Goal: Obtain resource: Obtain resource

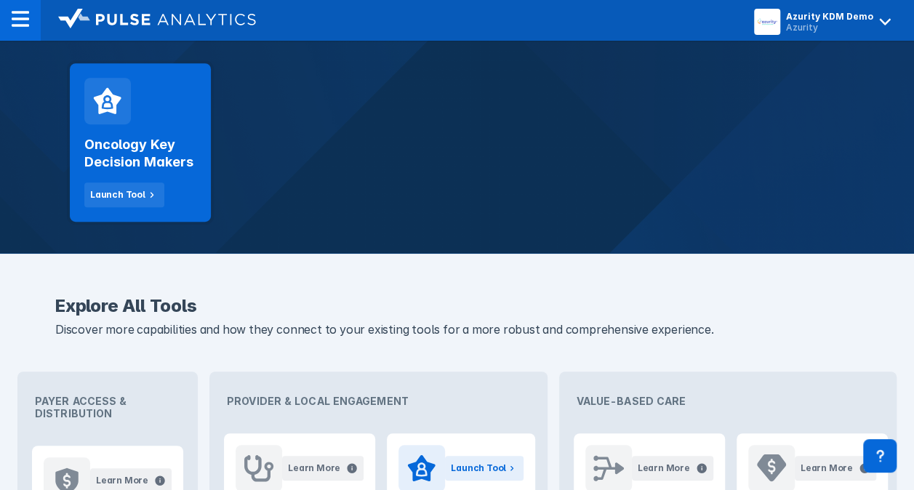
scroll to position [145, 0]
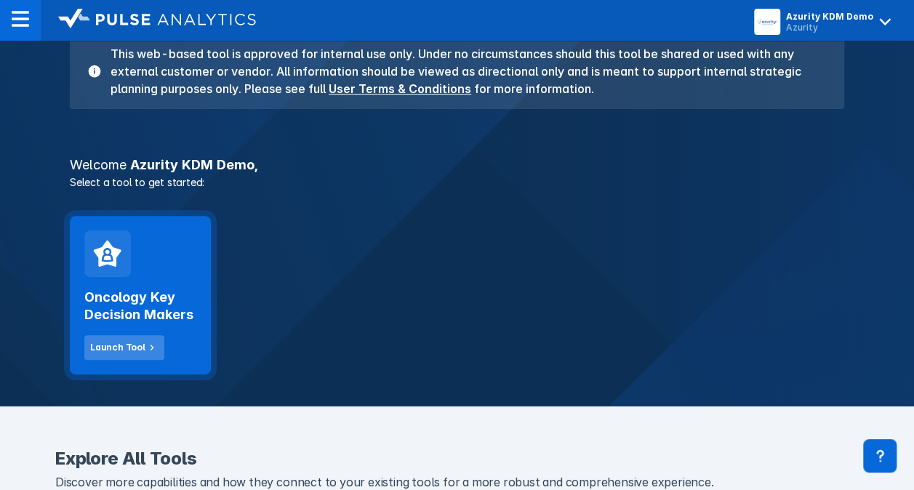
click at [106, 349] on div "Launch Tool" at bounding box center [117, 347] width 55 height 13
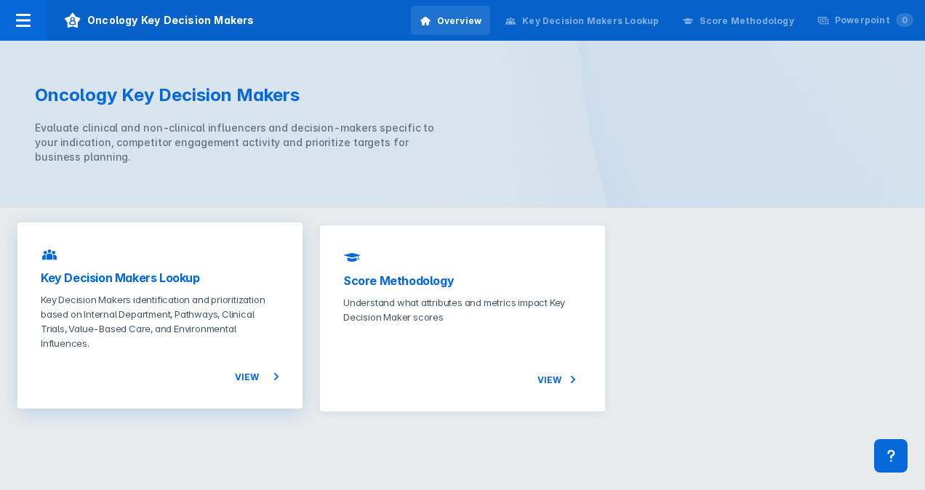
click at [256, 376] on span "View" at bounding box center [257, 376] width 44 height 17
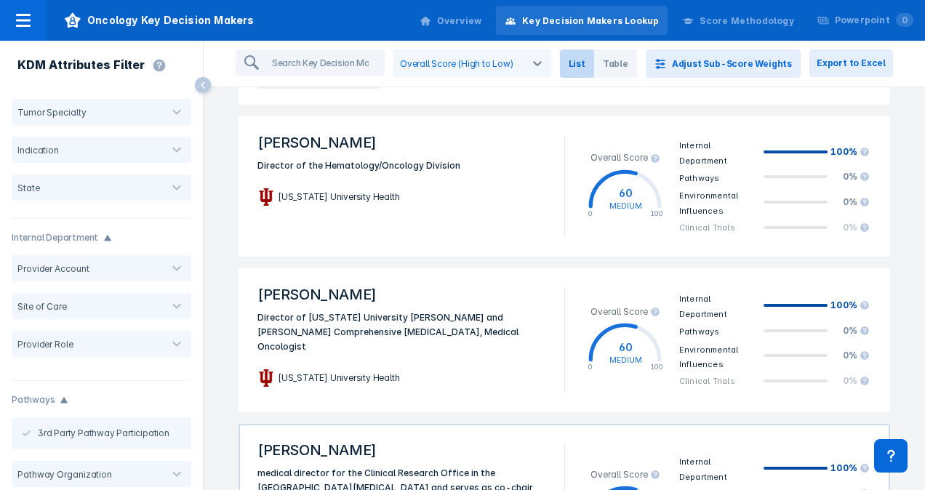
scroll to position [2882, 0]
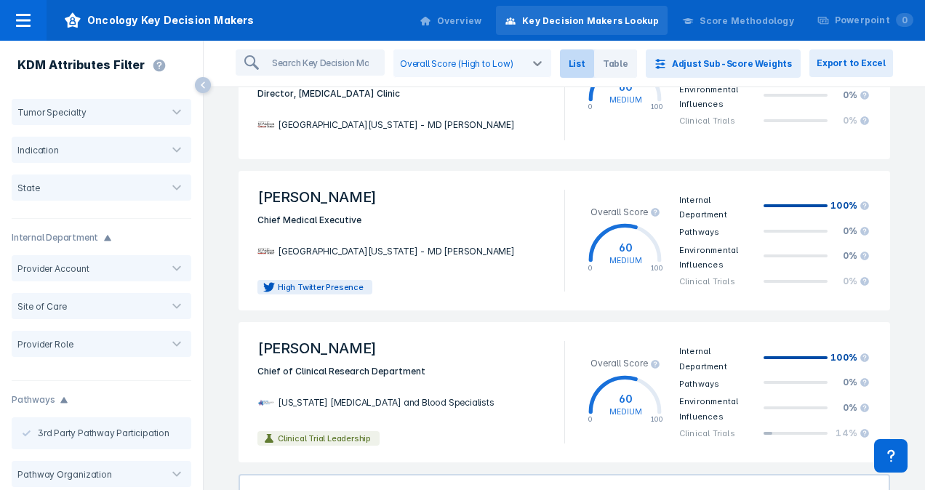
scroll to position [0, 0]
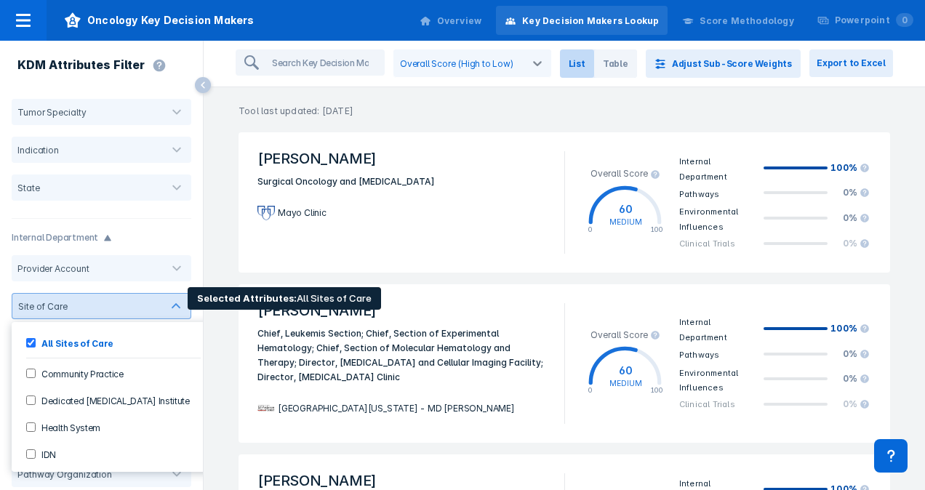
click at [29, 375] on Practice-checkbox "Community Practice" at bounding box center [30, 373] width 9 height 9
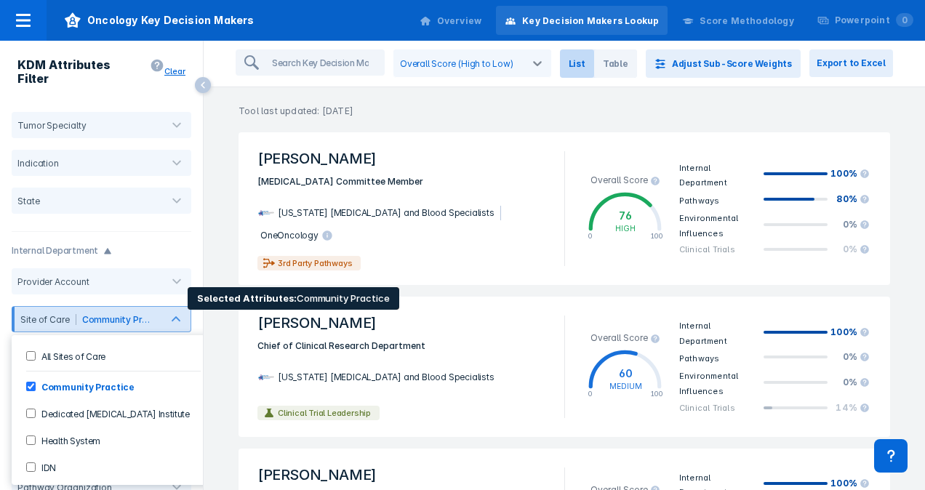
click at [29, 409] on Institute-checkbox "Dedicated Cancer Institute" at bounding box center [30, 413] width 9 height 9
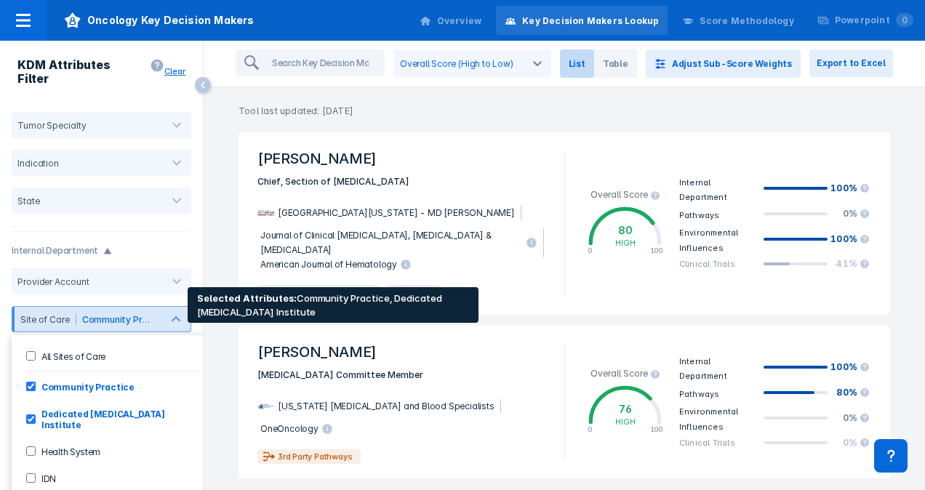
click at [28, 382] on Practice-checkbox "Community Practice" at bounding box center [30, 386] width 9 height 9
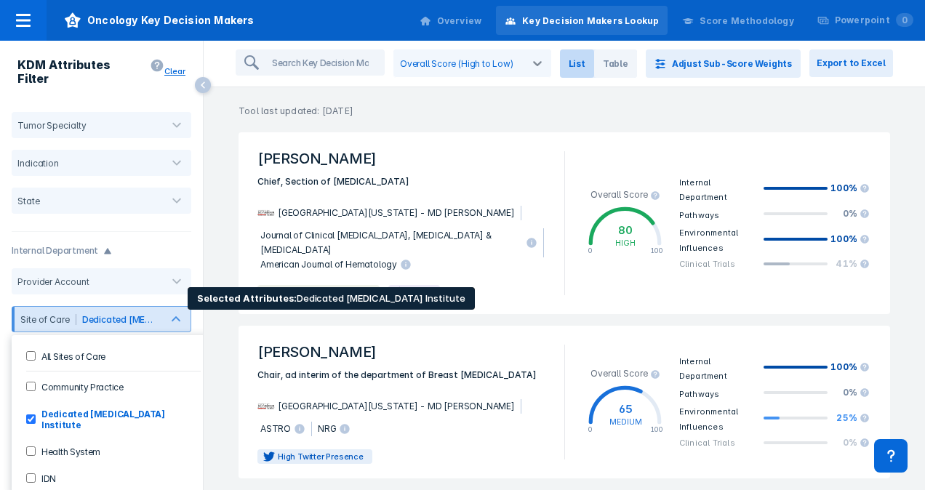
click at [30, 415] on Institute-checkbox "Dedicated Cancer Institute" at bounding box center [30, 419] width 9 height 9
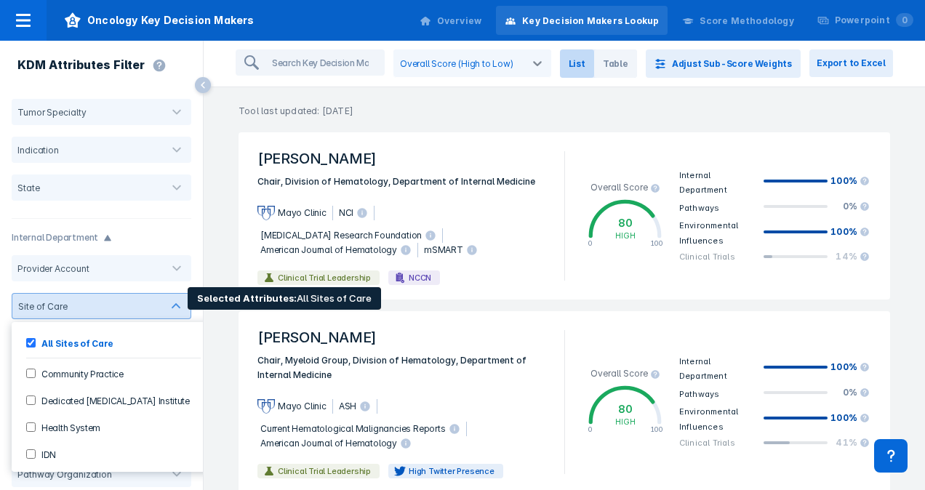
click at [32, 425] on System-checkbox "Health System" at bounding box center [30, 427] width 9 height 9
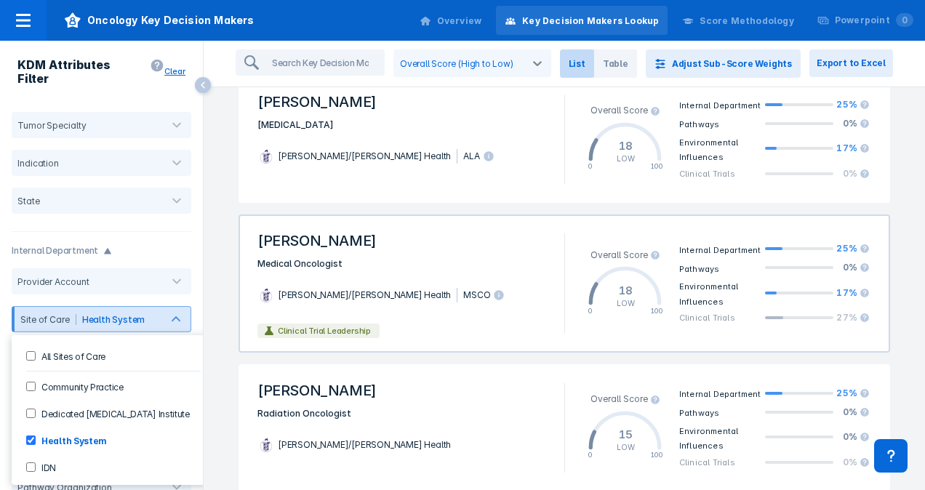
scroll to position [509, 0]
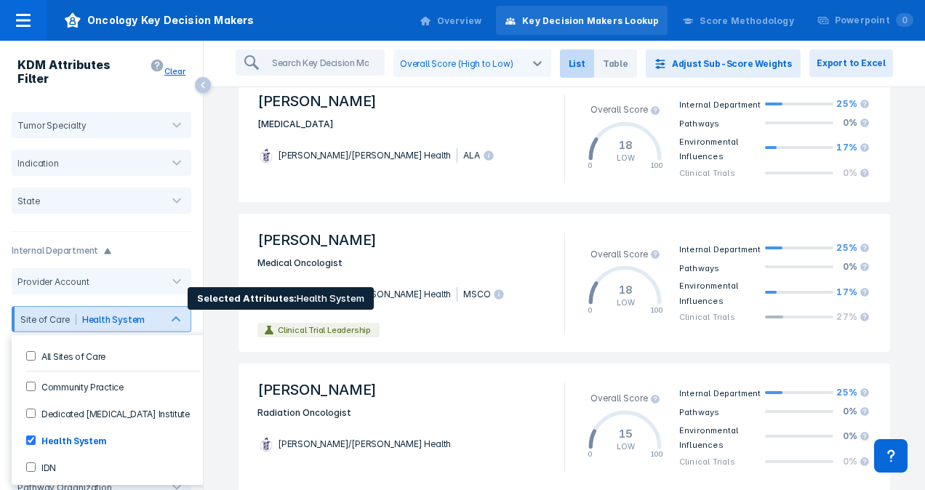
click at [31, 436] on System-checkbox "Health System" at bounding box center [30, 440] width 9 height 9
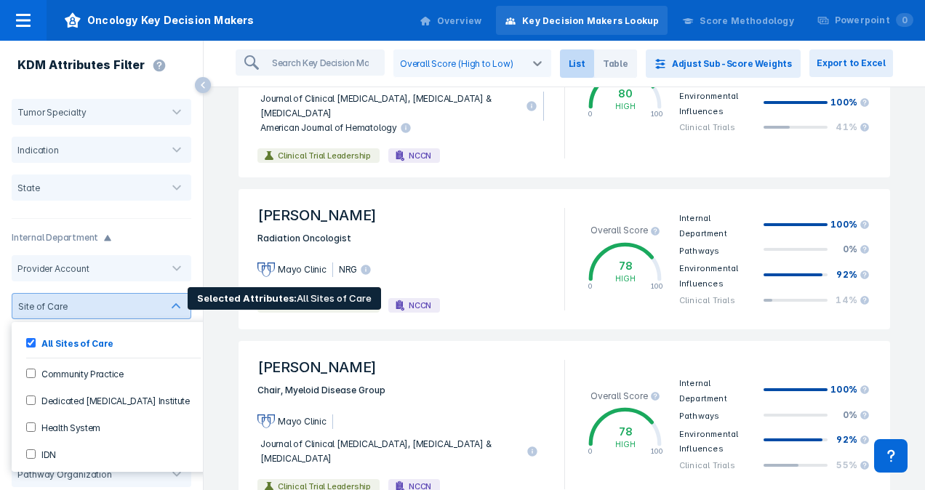
click at [30, 451] on input "IDN" at bounding box center [30, 454] width 9 height 9
click at [32, 452] on input "IDN" at bounding box center [30, 454] width 9 height 9
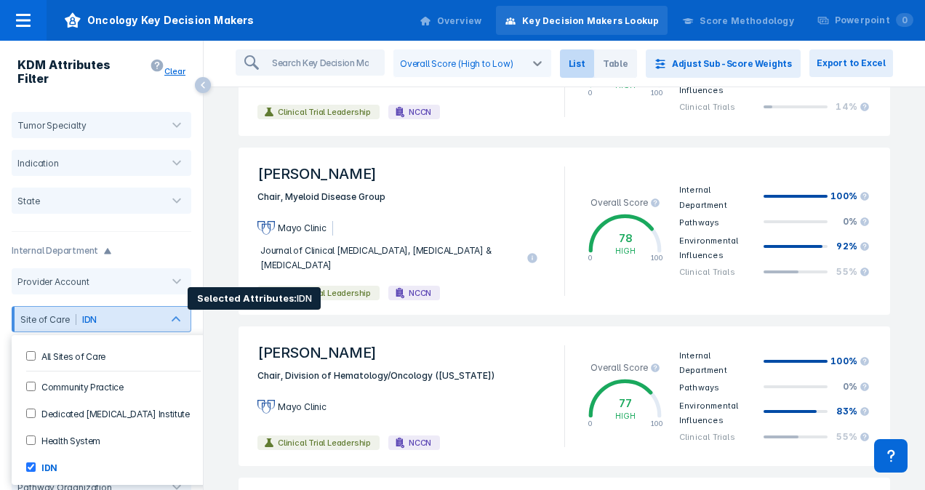
click at [27, 351] on Care-checkbox "All Sites of Care" at bounding box center [30, 355] width 9 height 9
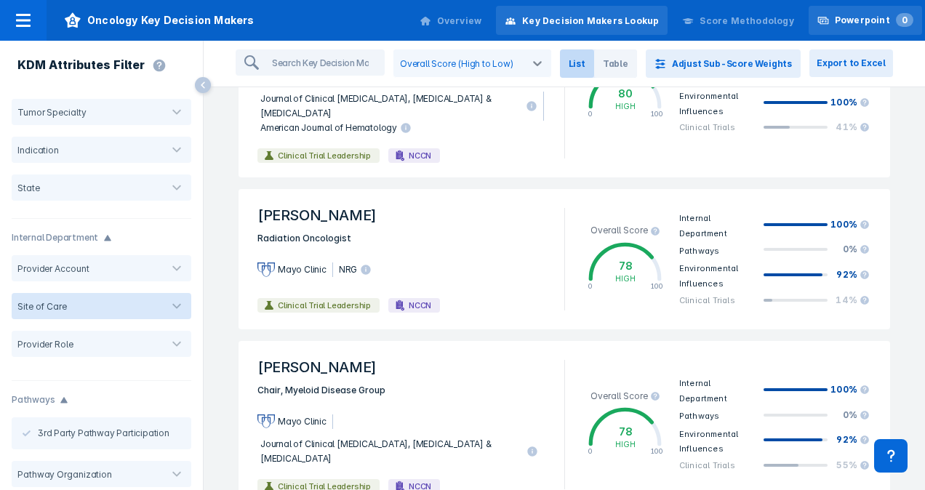
click at [861, 23] on div "Powerpoint 0" at bounding box center [874, 20] width 79 height 13
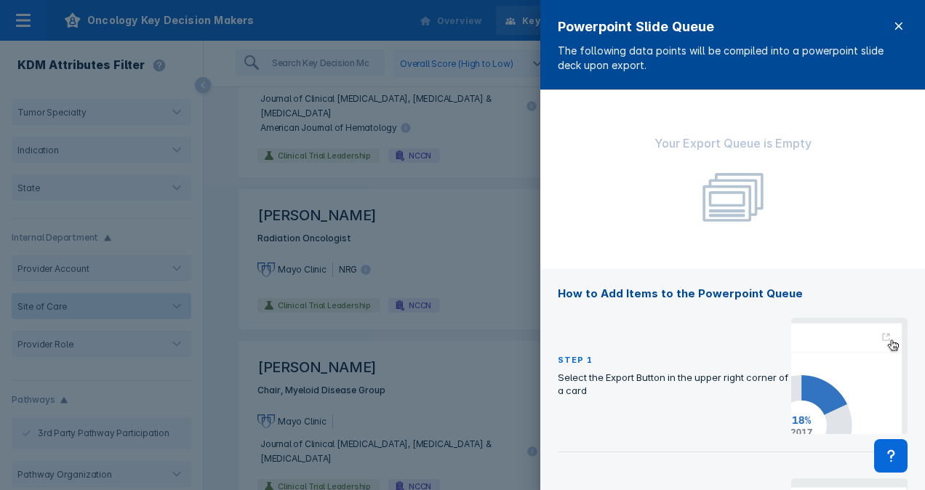
click at [896, 28] on icon at bounding box center [899, 26] width 7 height 7
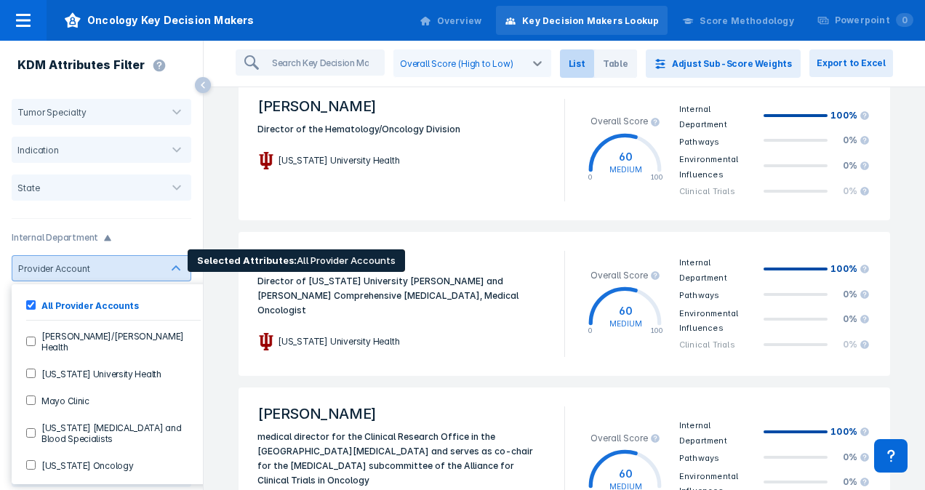
scroll to position [71, 0]
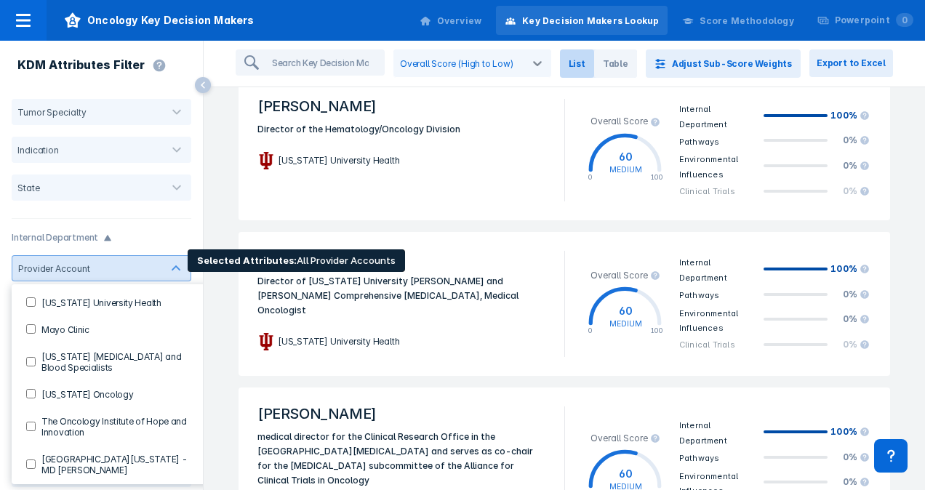
click at [28, 389] on Oncology-checkbox "Tennessee Oncology" at bounding box center [30, 393] width 9 height 9
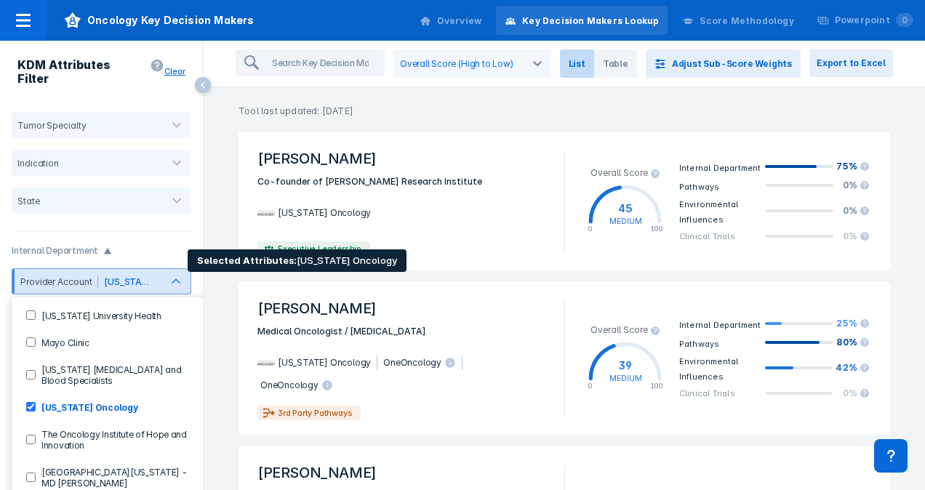
click at [32, 402] on Oncology-checkbox "Tennessee Oncology" at bounding box center [30, 406] width 9 height 9
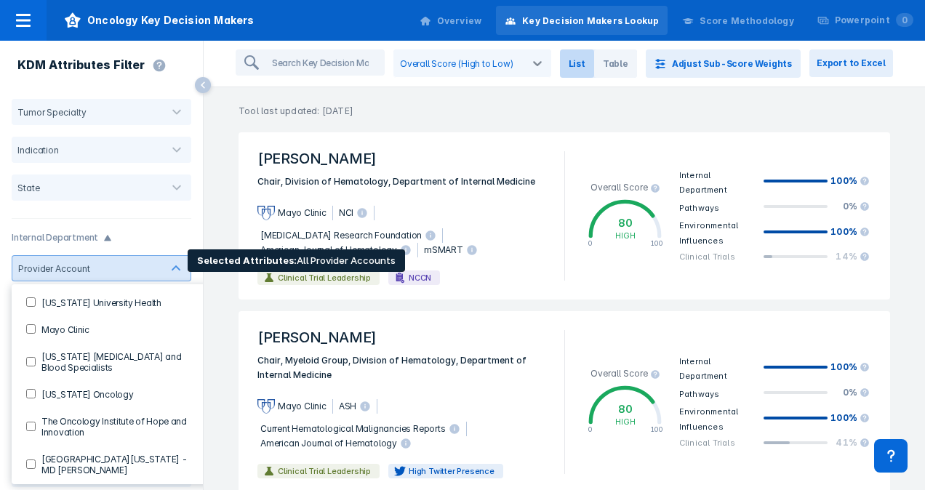
click at [32, 422] on Innovation-checkbox "The Oncology Institute of Hope and Innovation" at bounding box center [30, 426] width 9 height 9
click at [28, 422] on Innovation-checkbox "The Oncology Institute of Hope and Innovation" at bounding box center [30, 426] width 9 height 9
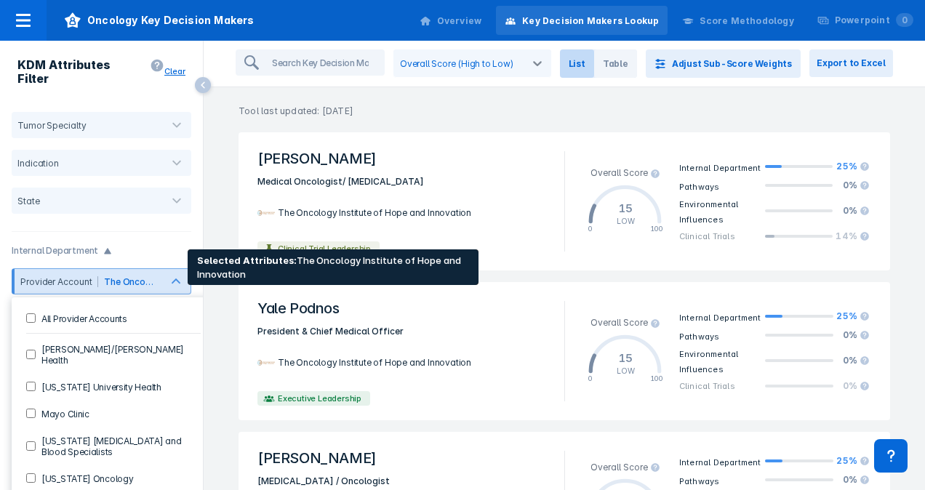
scroll to position [71, 0]
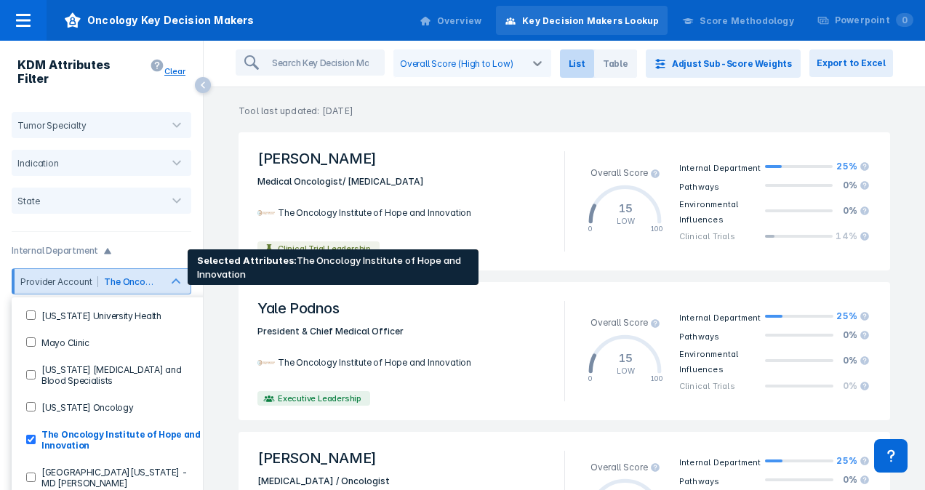
click at [31, 435] on Innovation-checkbox "The Oncology Institute of Hope and Innovation" at bounding box center [30, 439] width 9 height 9
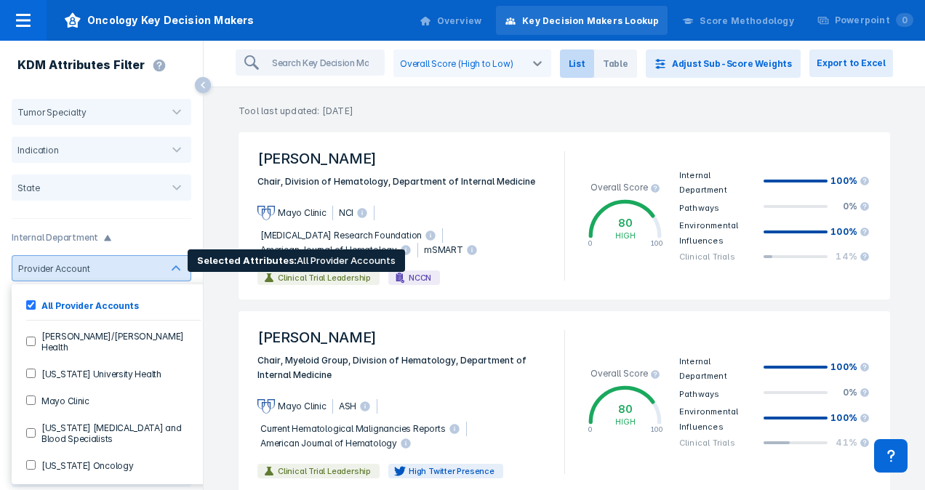
scroll to position [71, 0]
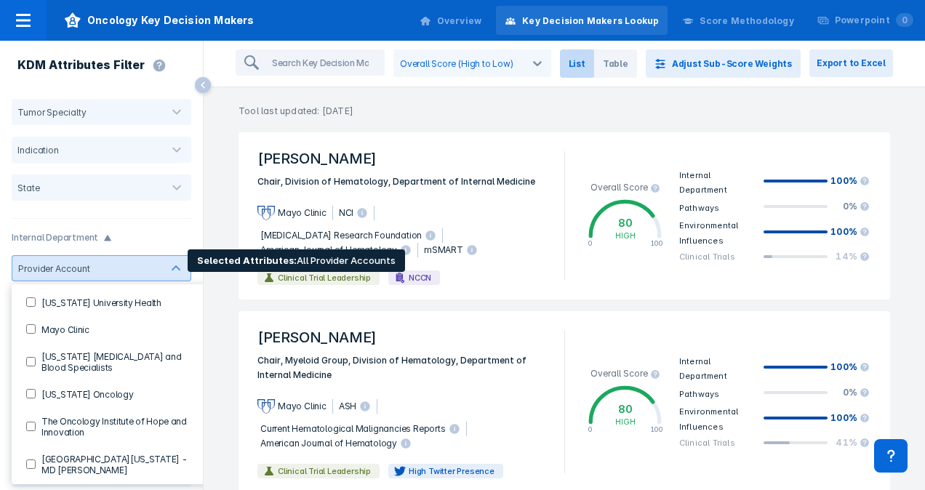
click at [33, 357] on Specialists-checkbox "New York Cancer and Blood Specialists" at bounding box center [30, 361] width 9 height 9
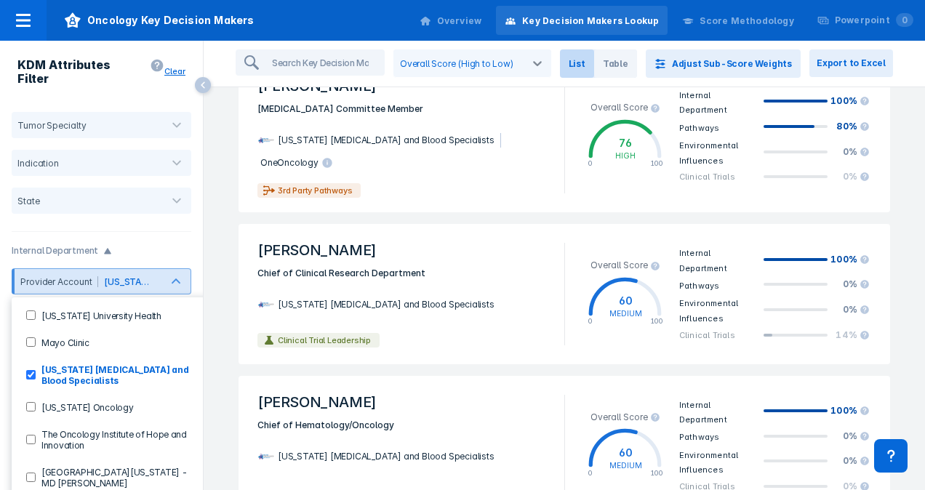
scroll to position [145, 0]
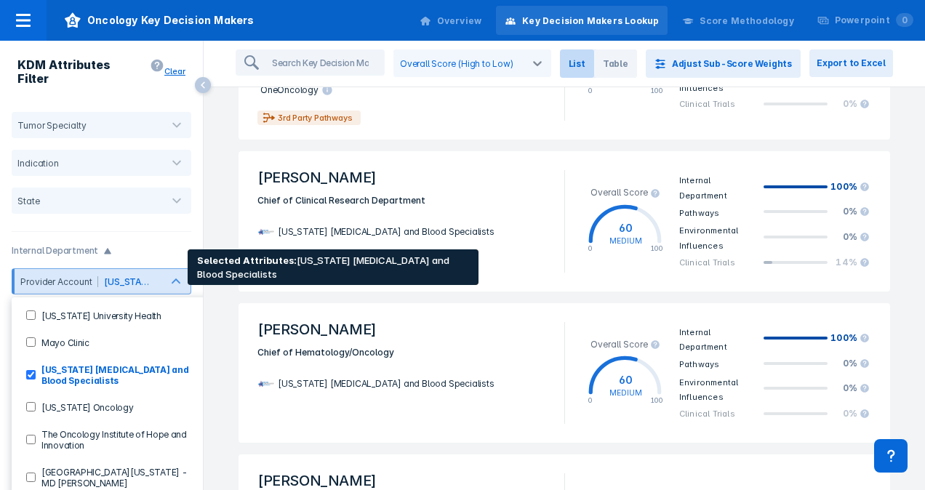
click at [31, 370] on Specialists-checkbox "New York Cancer and Blood Specialists" at bounding box center [30, 374] width 9 height 9
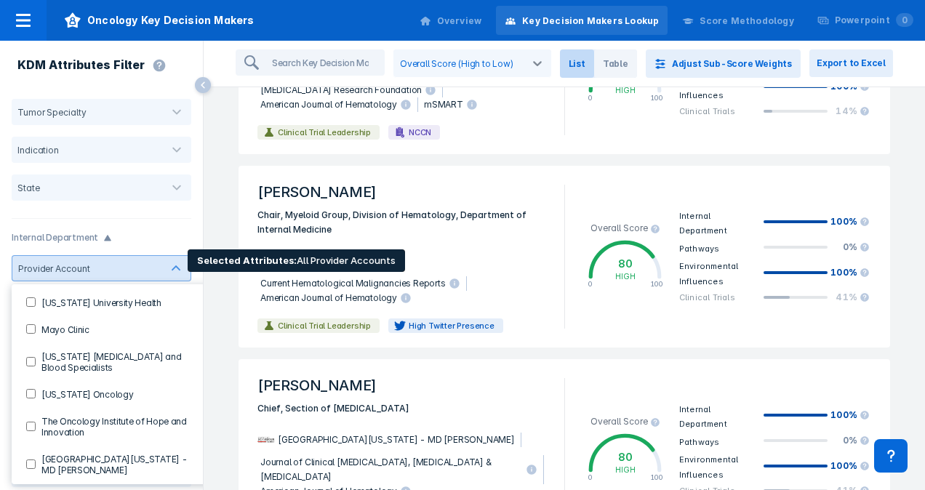
scroll to position [1147, 0]
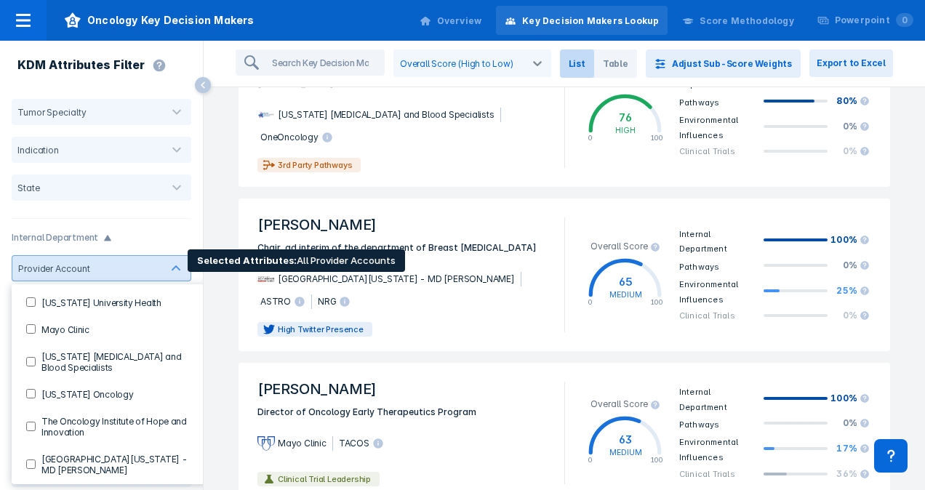
click at [31, 324] on Clinic-checkbox "Mayo Clinic" at bounding box center [30, 328] width 9 height 9
click at [29, 324] on Clinic-checkbox "Mayo Clinic" at bounding box center [30, 328] width 9 height 9
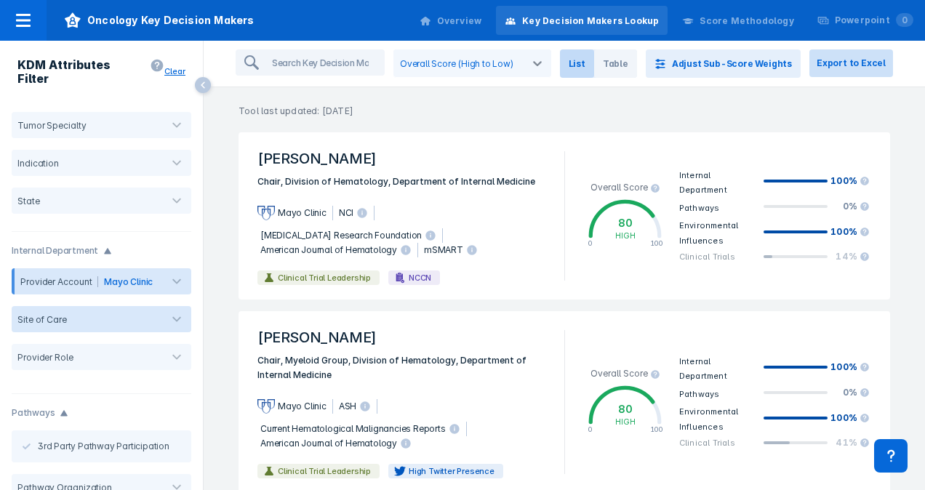
click at [863, 65] on button "Export to Excel" at bounding box center [852, 63] width 84 height 28
click at [354, 12] on div "Oncology Key Decision Makers Overview Key Decision Makers Lookup Score Methodol…" at bounding box center [462, 20] width 925 height 41
